Goal: Transaction & Acquisition: Purchase product/service

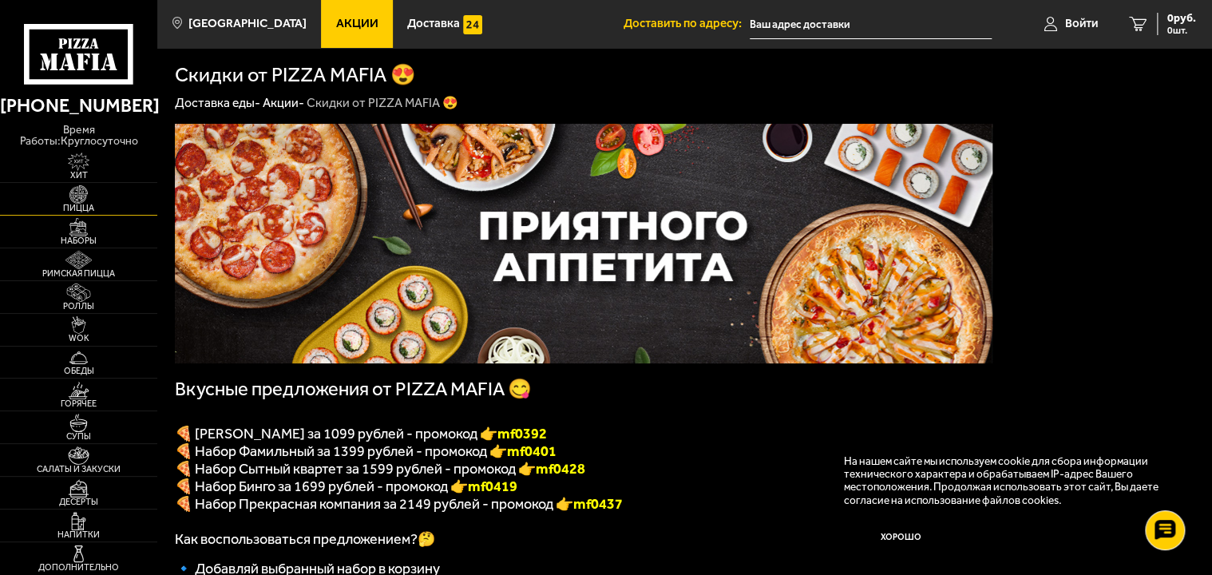
click at [93, 204] on span "Пицца" at bounding box center [78, 208] width 157 height 9
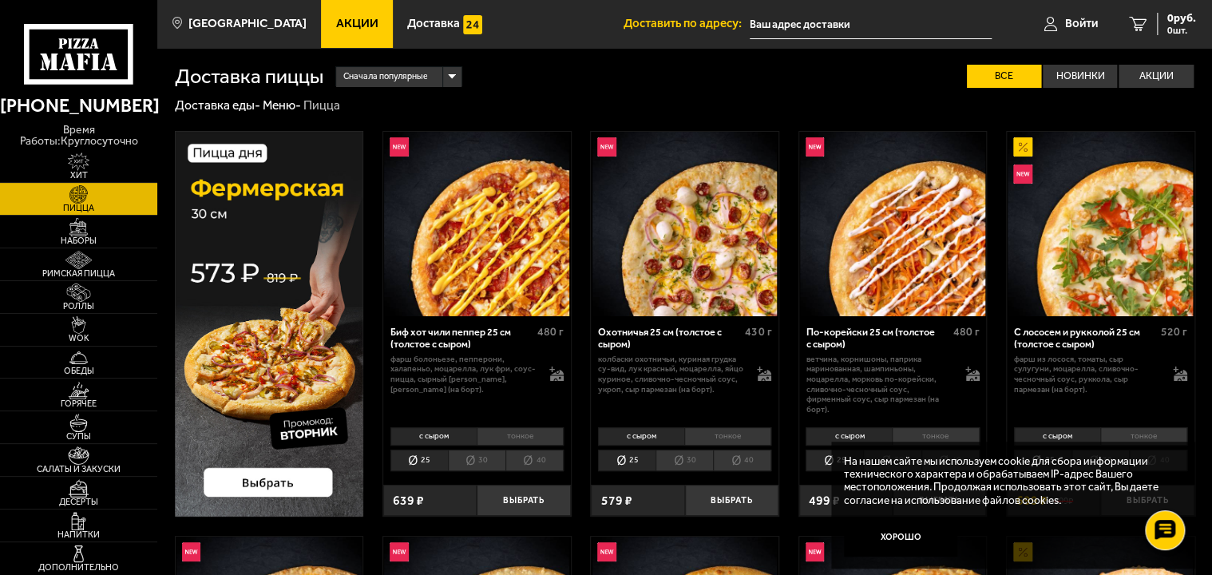
click at [539, 462] on li "40" at bounding box center [534, 461] width 58 height 22
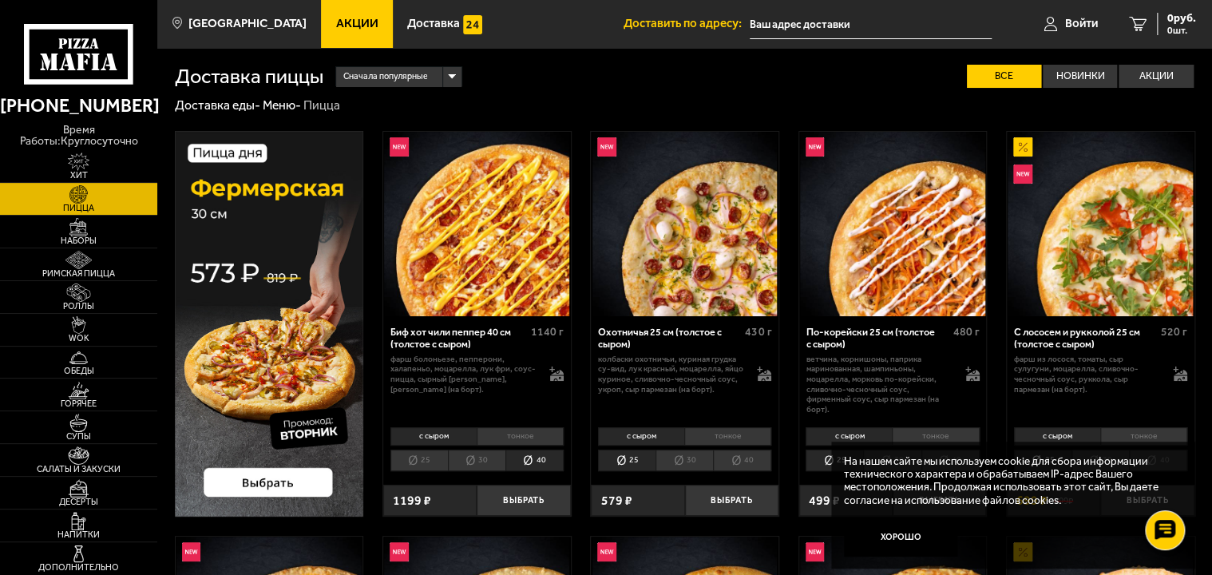
click at [529, 436] on li "тонкое" at bounding box center [520, 436] width 87 height 18
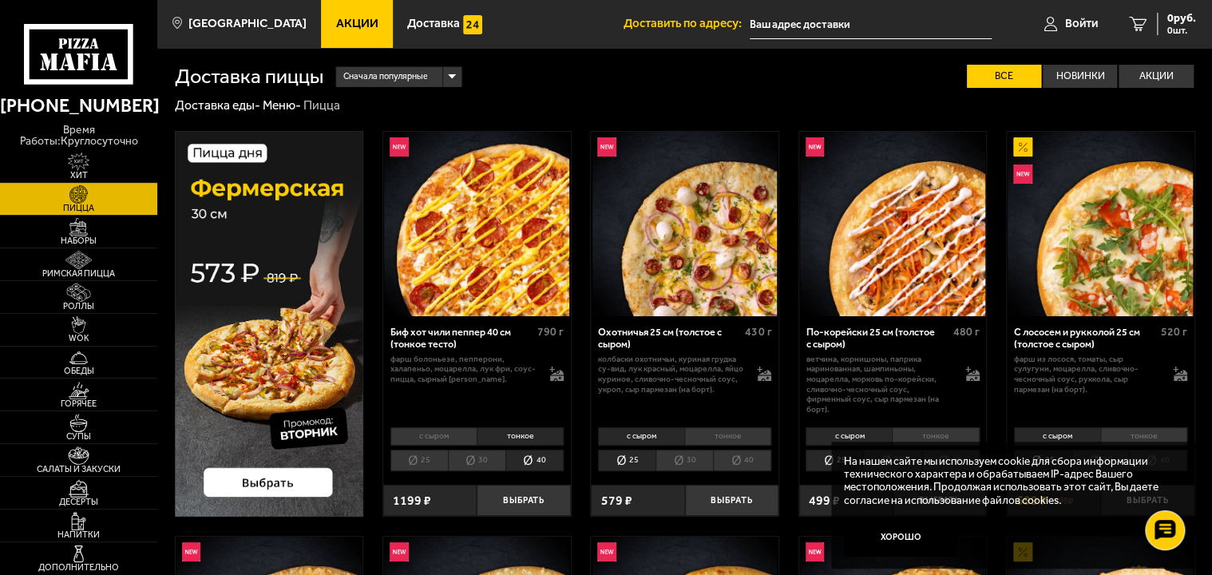
click at [461, 438] on li "с сыром" at bounding box center [433, 436] width 86 height 18
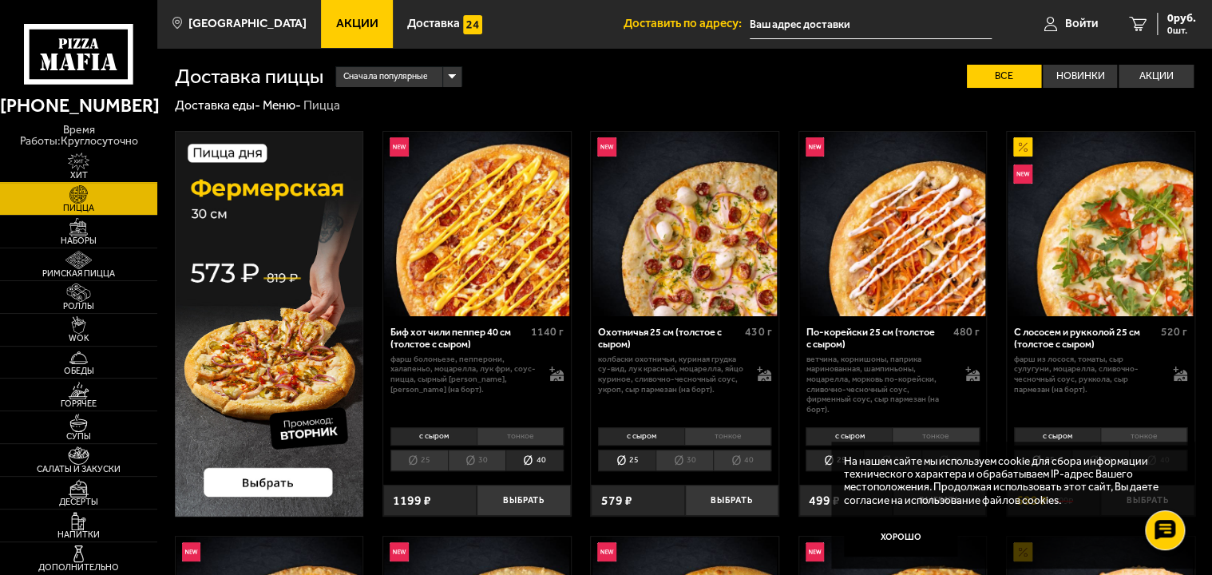
click at [85, 156] on img at bounding box center [78, 162] width 49 height 18
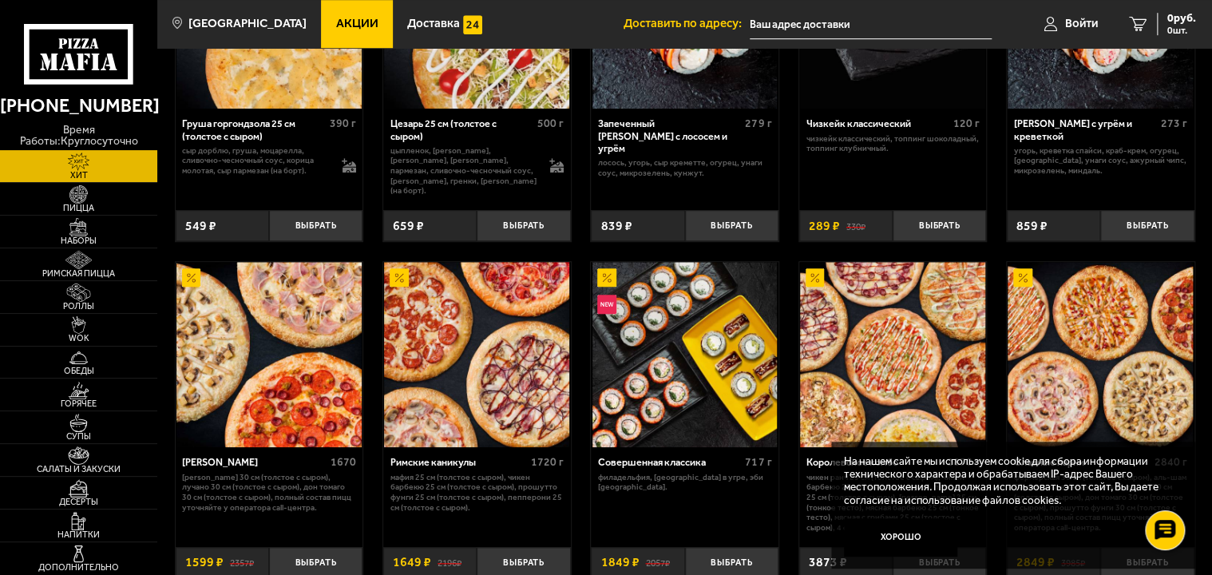
scroll to position [639, 0]
